Goal: Task Accomplishment & Management: Complete application form

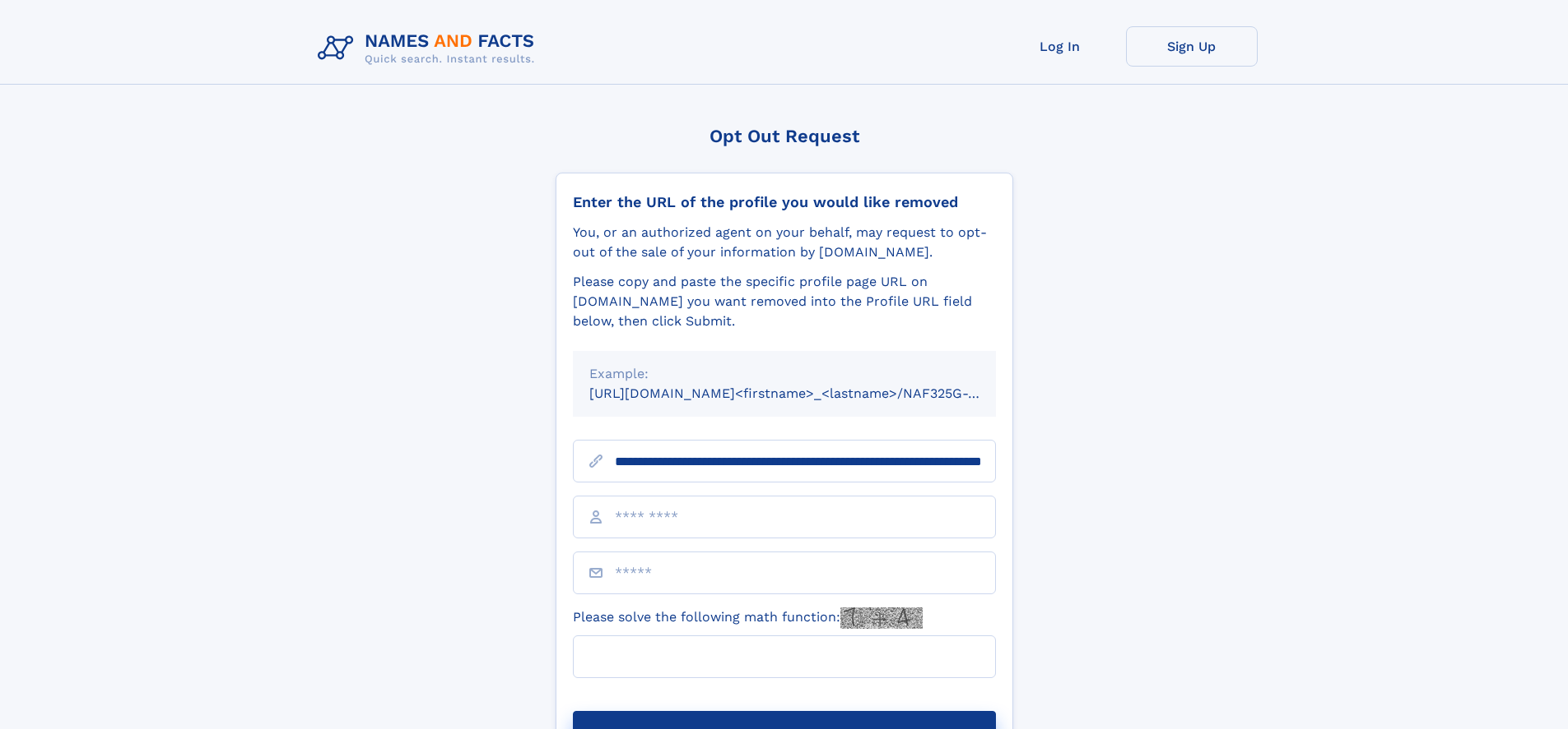
scroll to position [0, 173]
type input "**********"
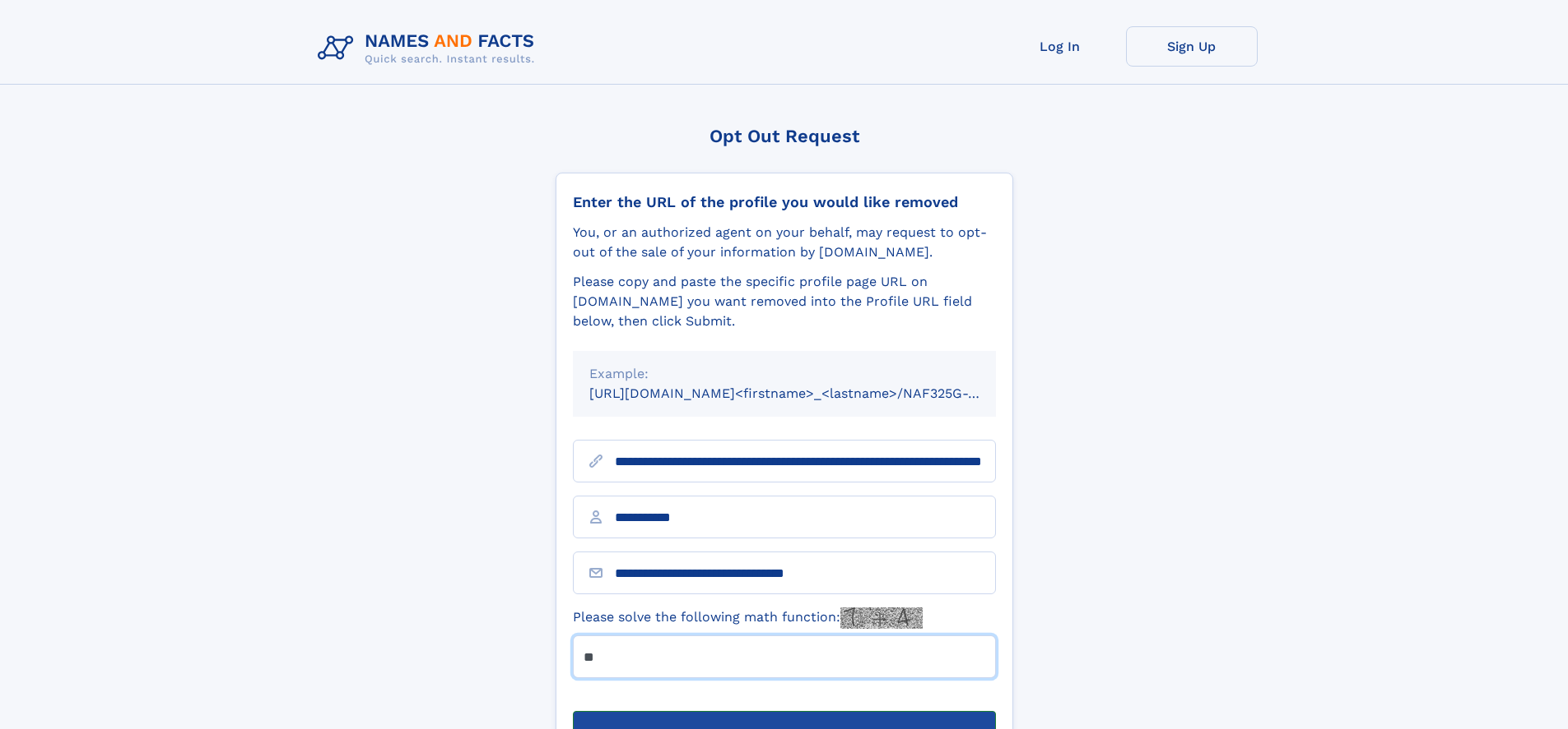
type input "**"
click at [784, 712] on button "Submit Opt Out Request" at bounding box center [784, 737] width 423 height 52
